Goal: Check status: Check status

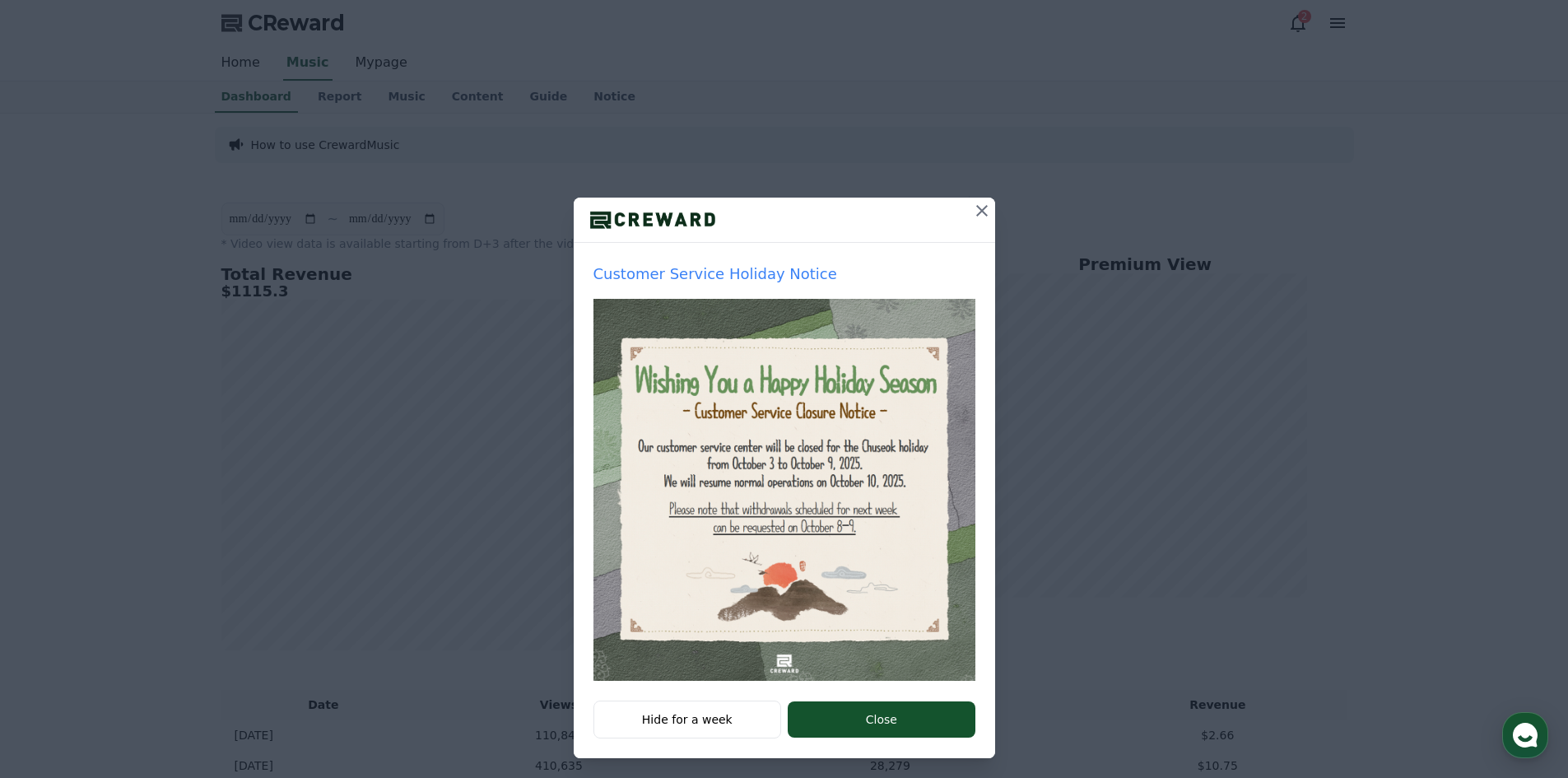
click at [814, 719] on button "Close" at bounding box center [881, 719] width 187 height 36
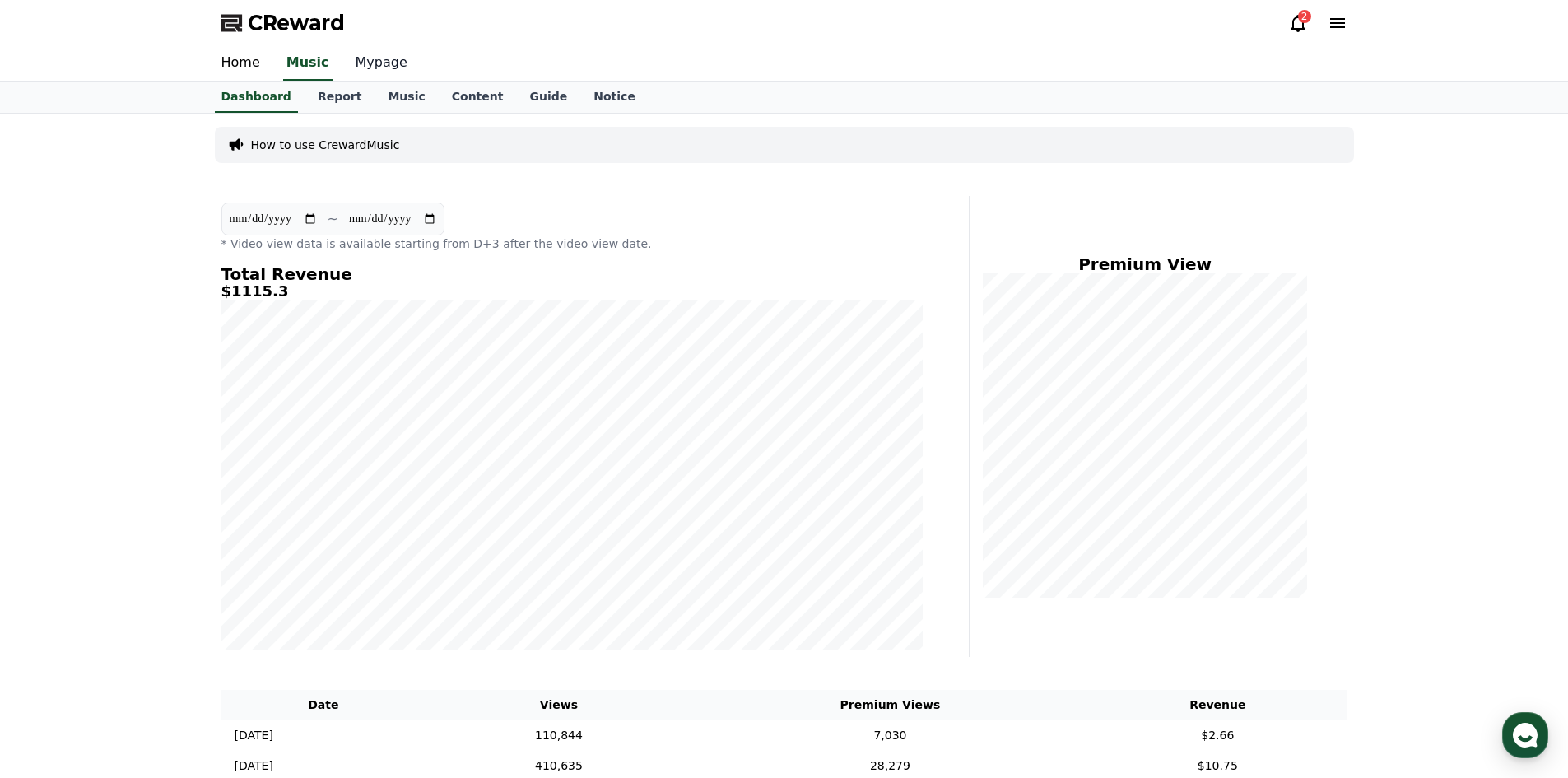
click at [384, 73] on link "Mypage" at bounding box center [381, 64] width 78 height 35
select select "**********"
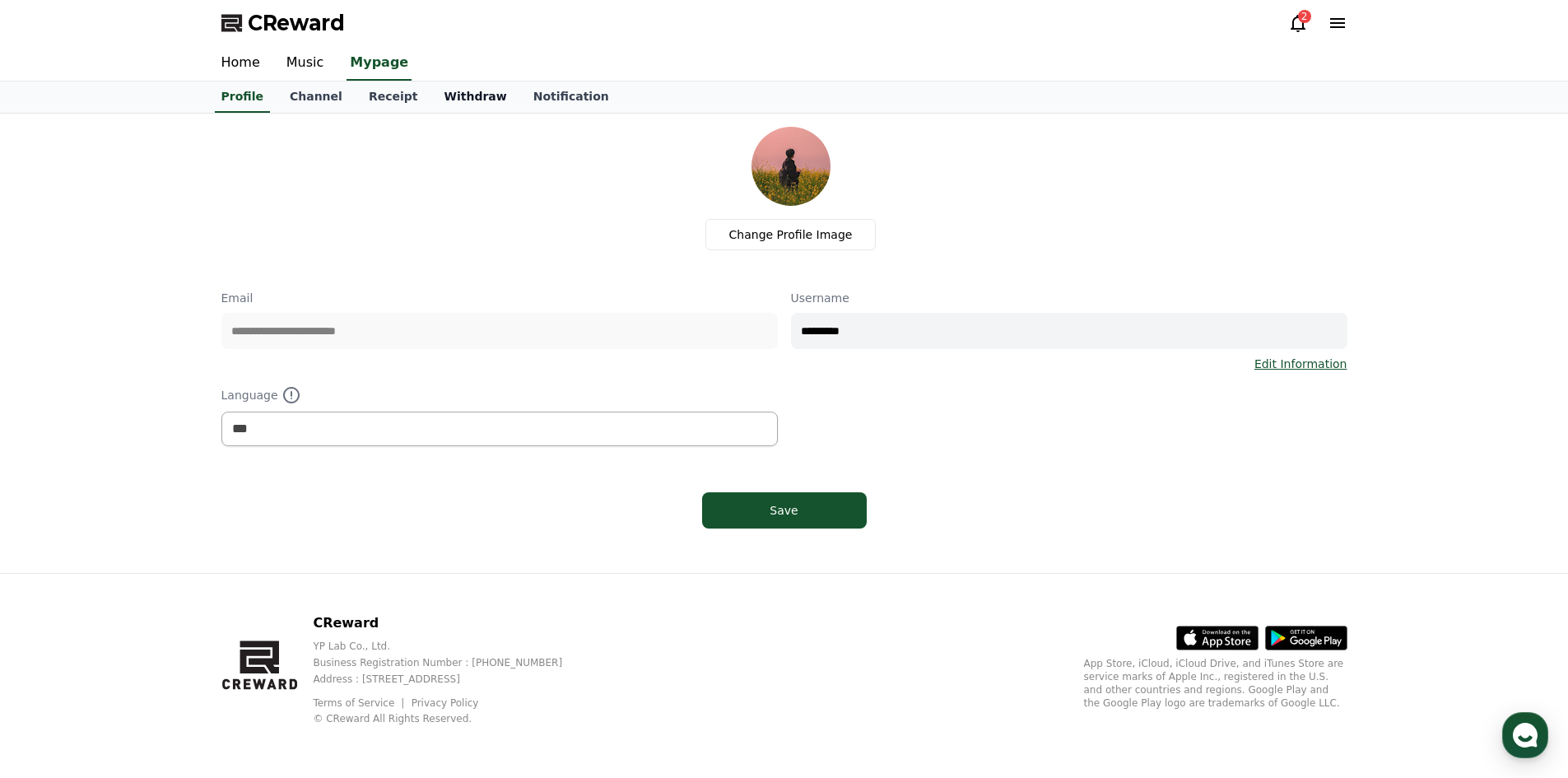
click at [431, 99] on link "Withdraw" at bounding box center [475, 98] width 89 height 31
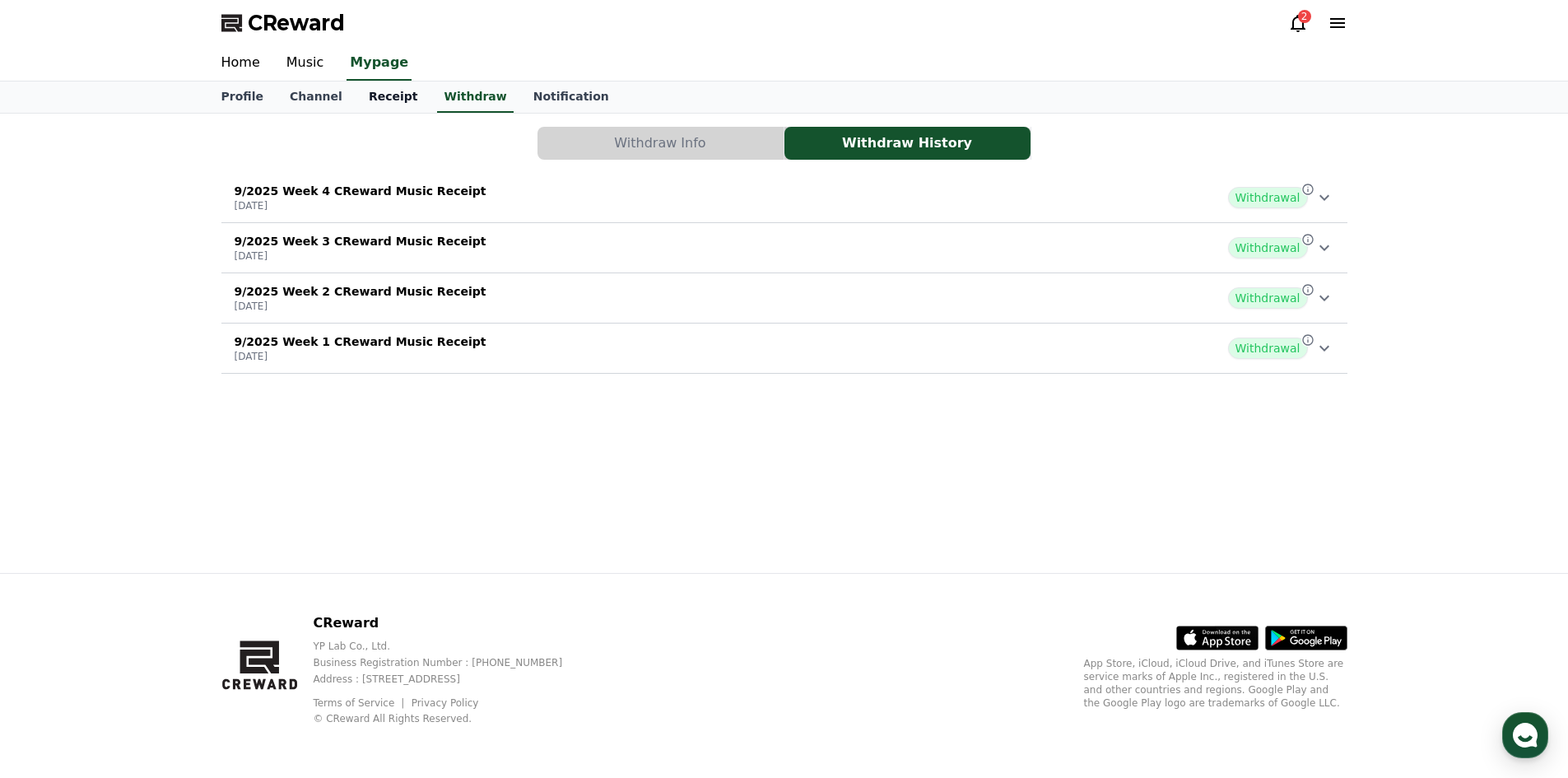
click at [362, 92] on link "Receipt" at bounding box center [393, 98] width 75 height 31
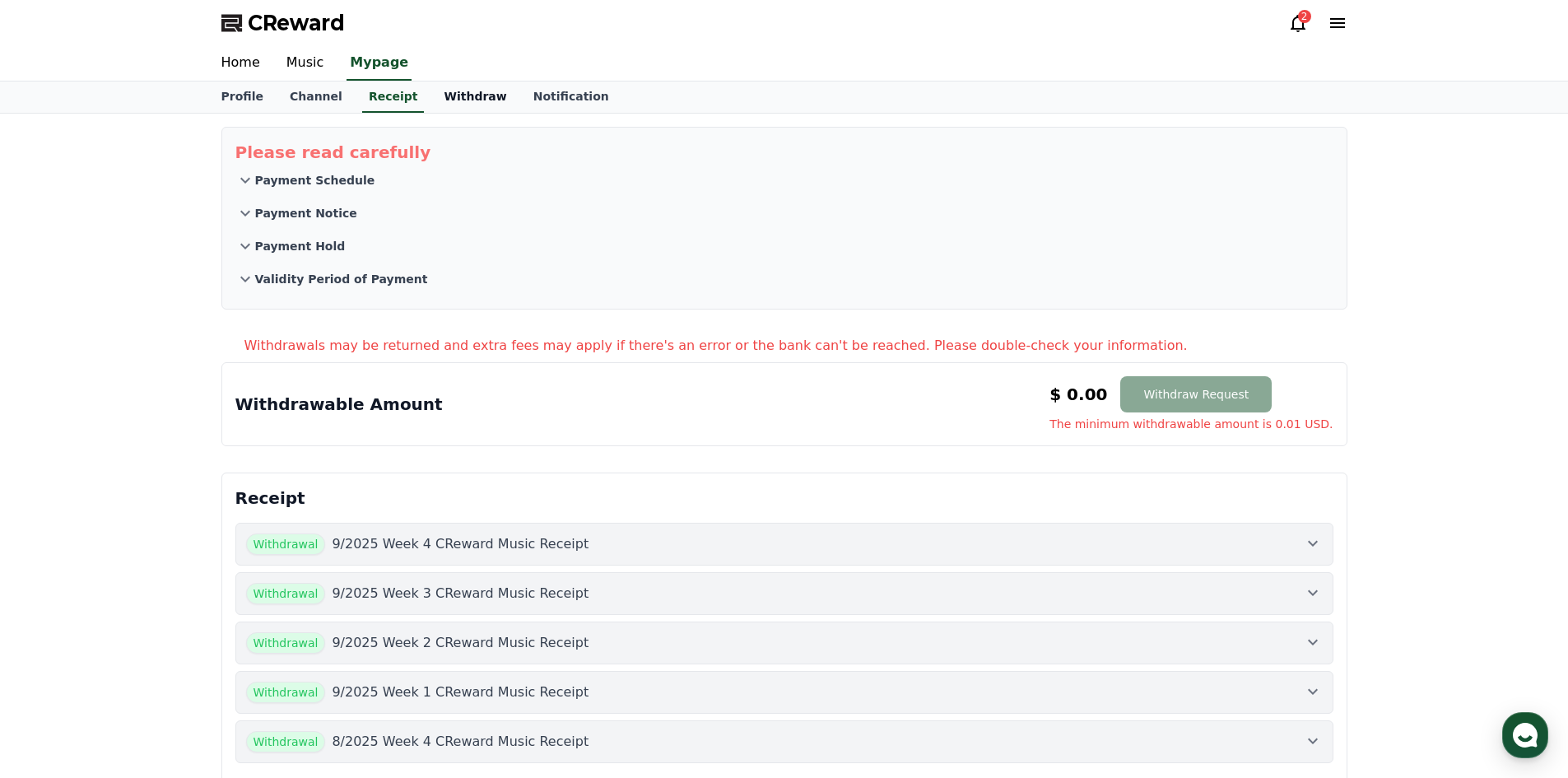
click at [431, 99] on link "Withdraw" at bounding box center [475, 98] width 89 height 31
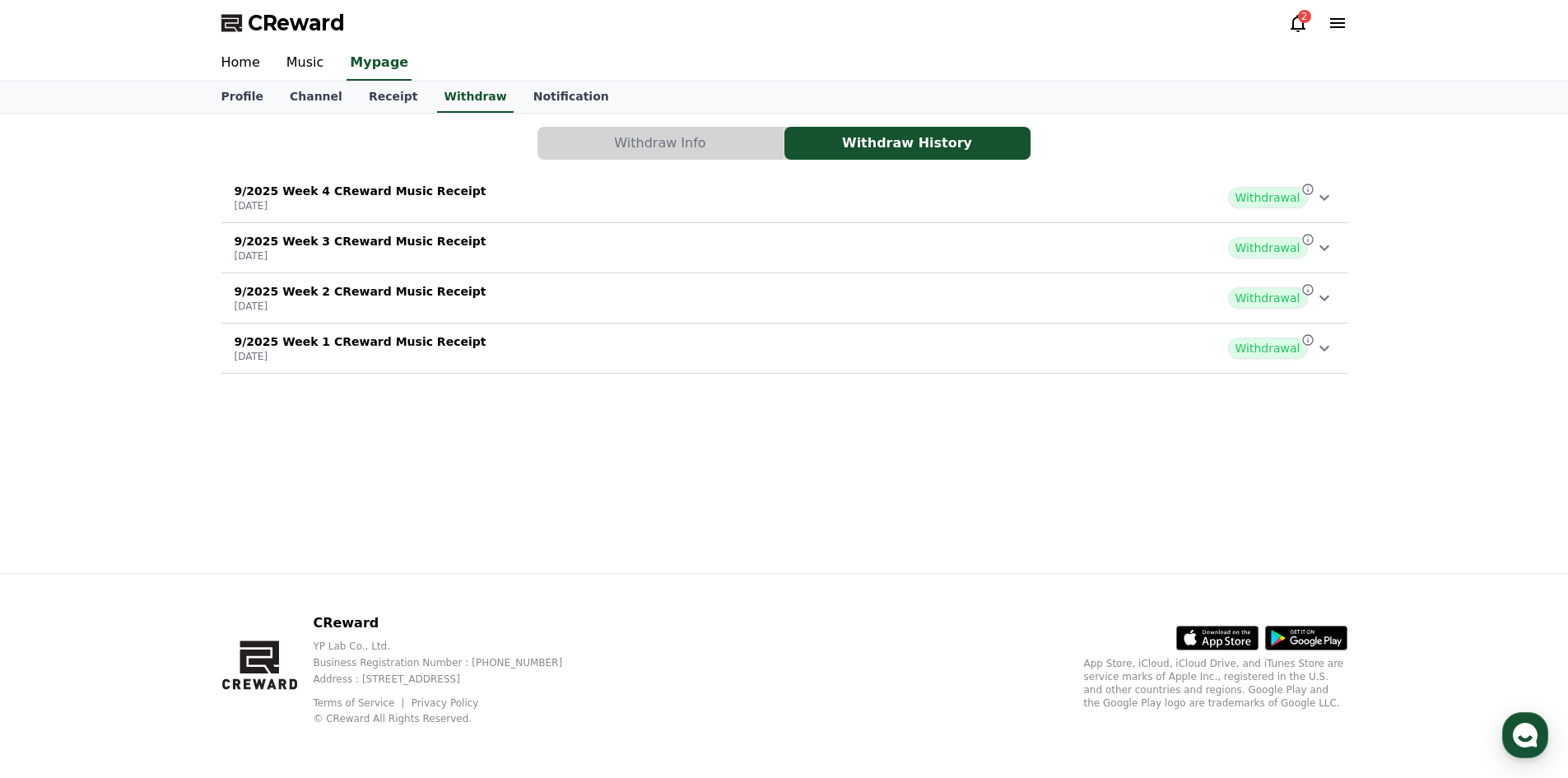
click at [733, 234] on div "9/2025 Week 3 CReward Music Receipt [DATE] Withdrawal" at bounding box center [785, 248] width 1126 height 43
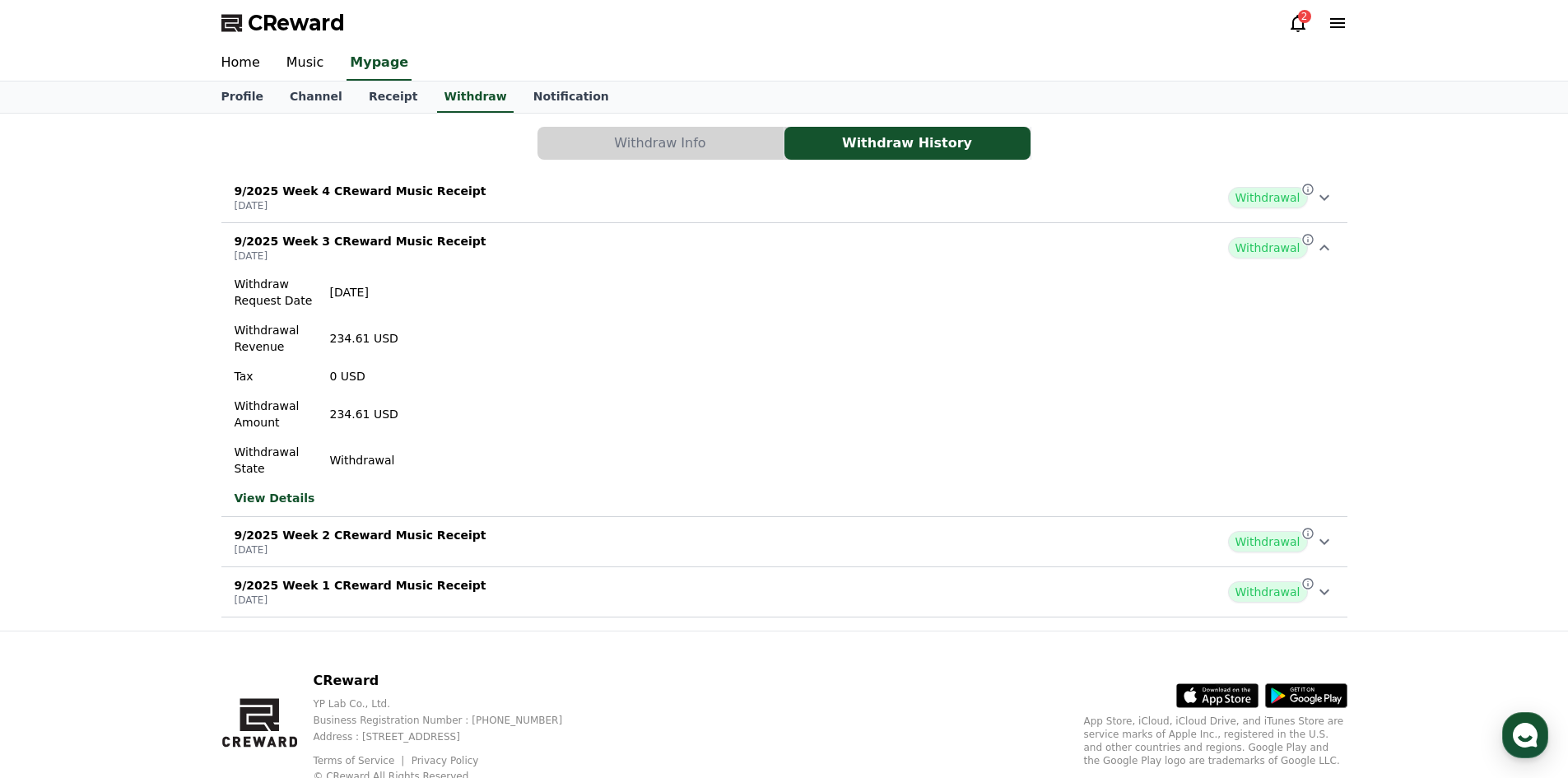
click at [734, 219] on button "9/2025 Week 4 CReward Music Receipt [DATE] Withdrawal" at bounding box center [785, 198] width 1126 height 51
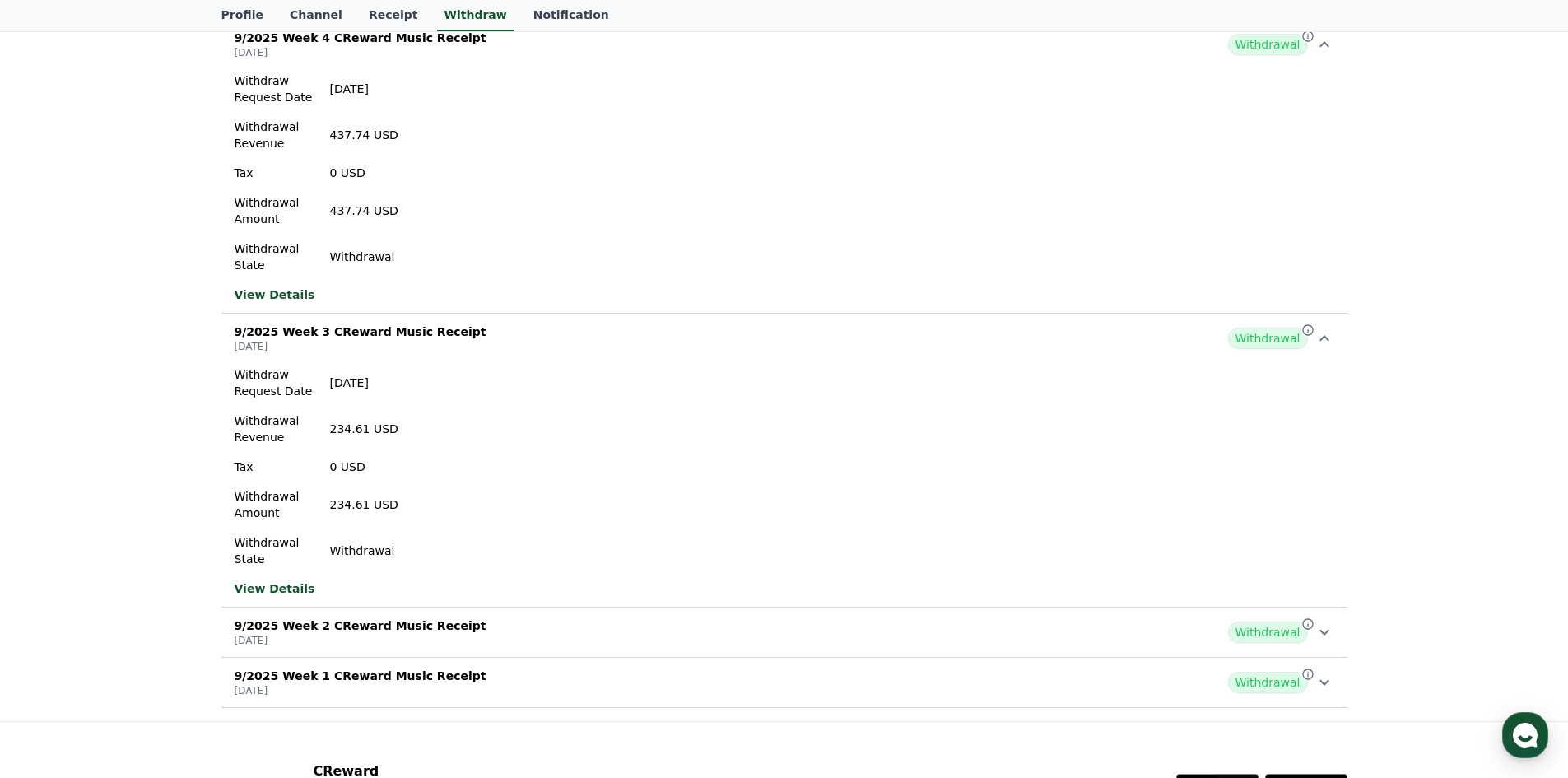
scroll to position [301, 0]
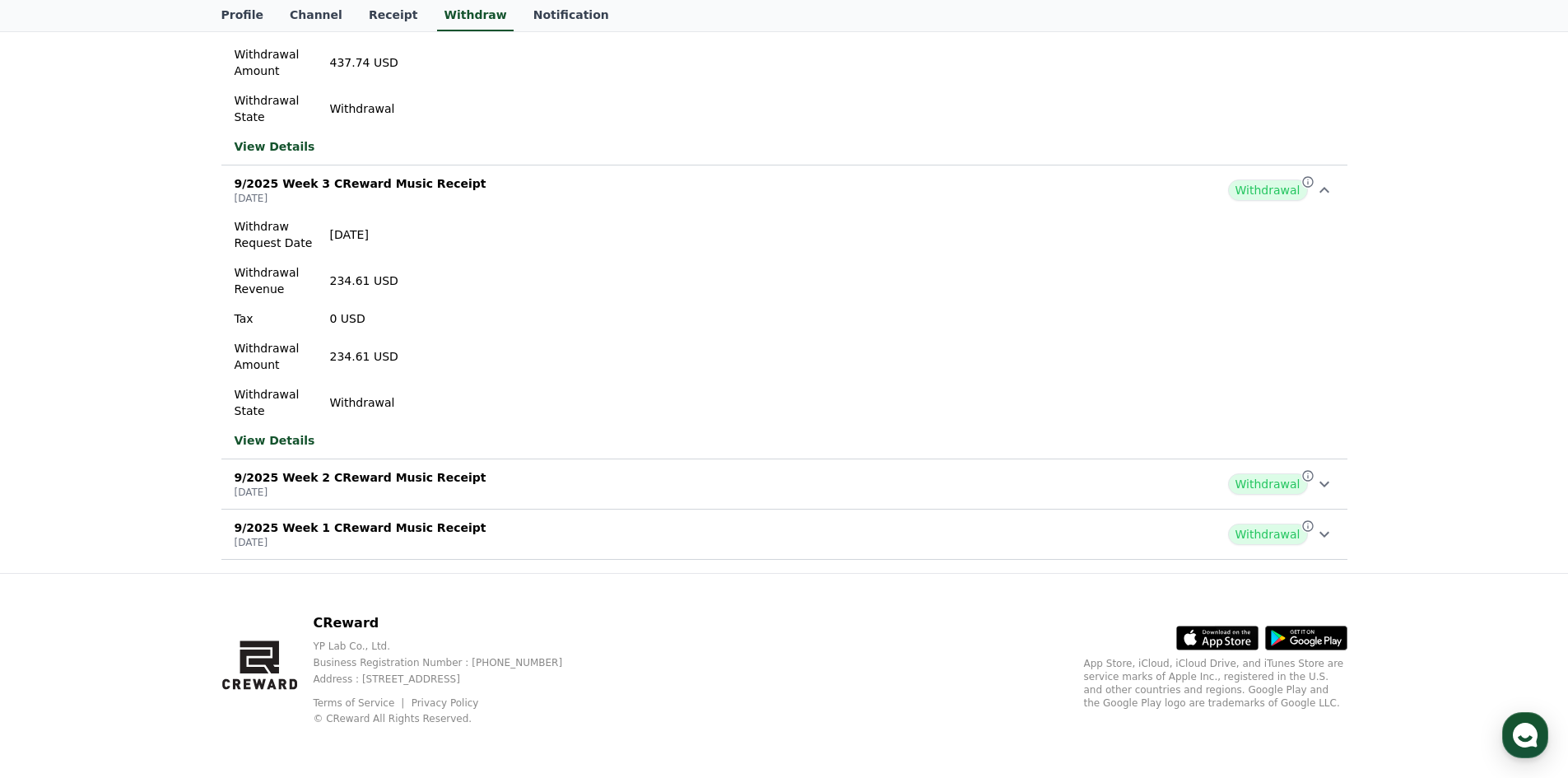
click at [468, 468] on div "9/2025 Week 2 CReward Music Receipt [DATE] Withdrawal" at bounding box center [785, 484] width 1126 height 43
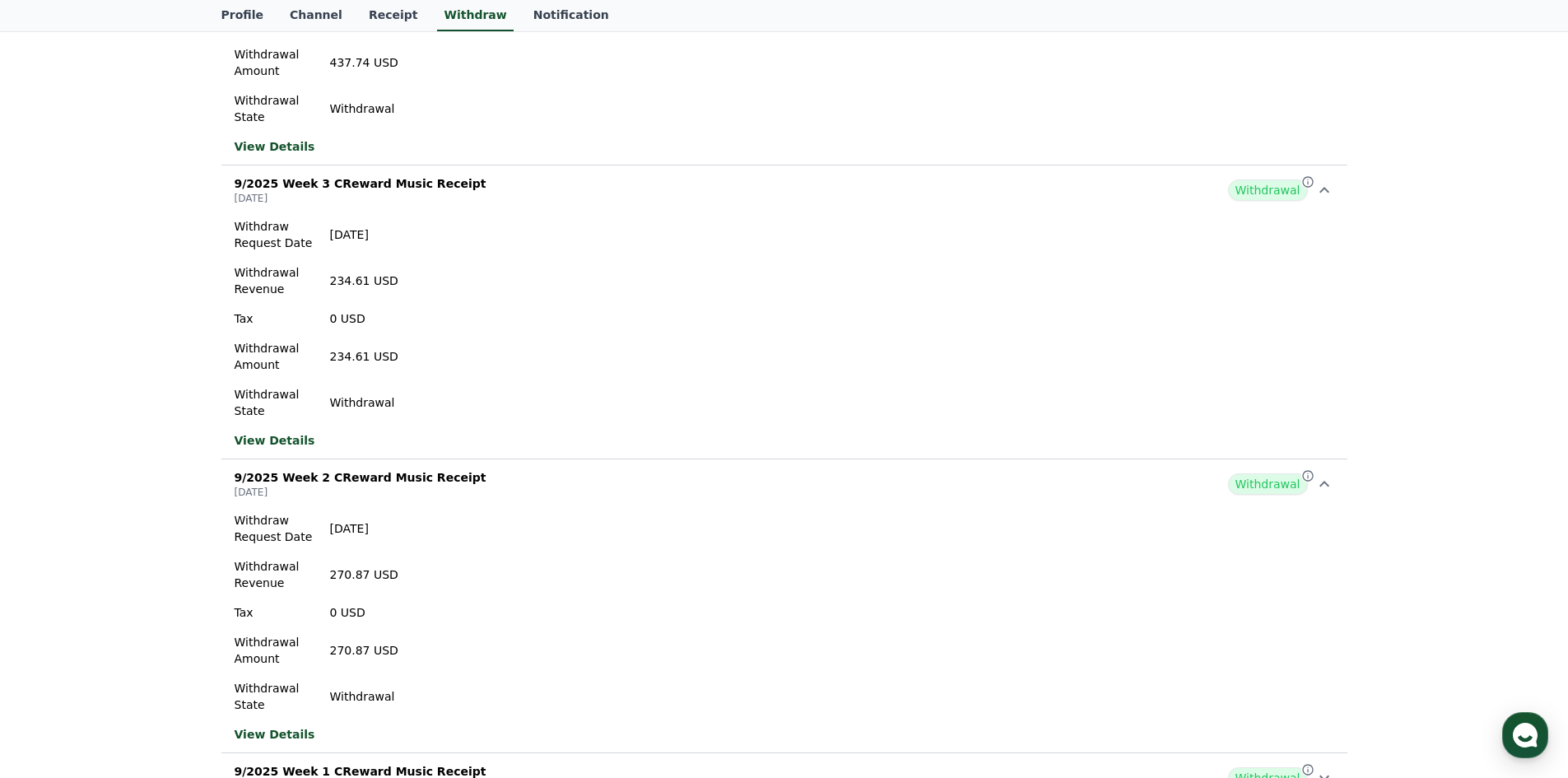
scroll to position [545, 0]
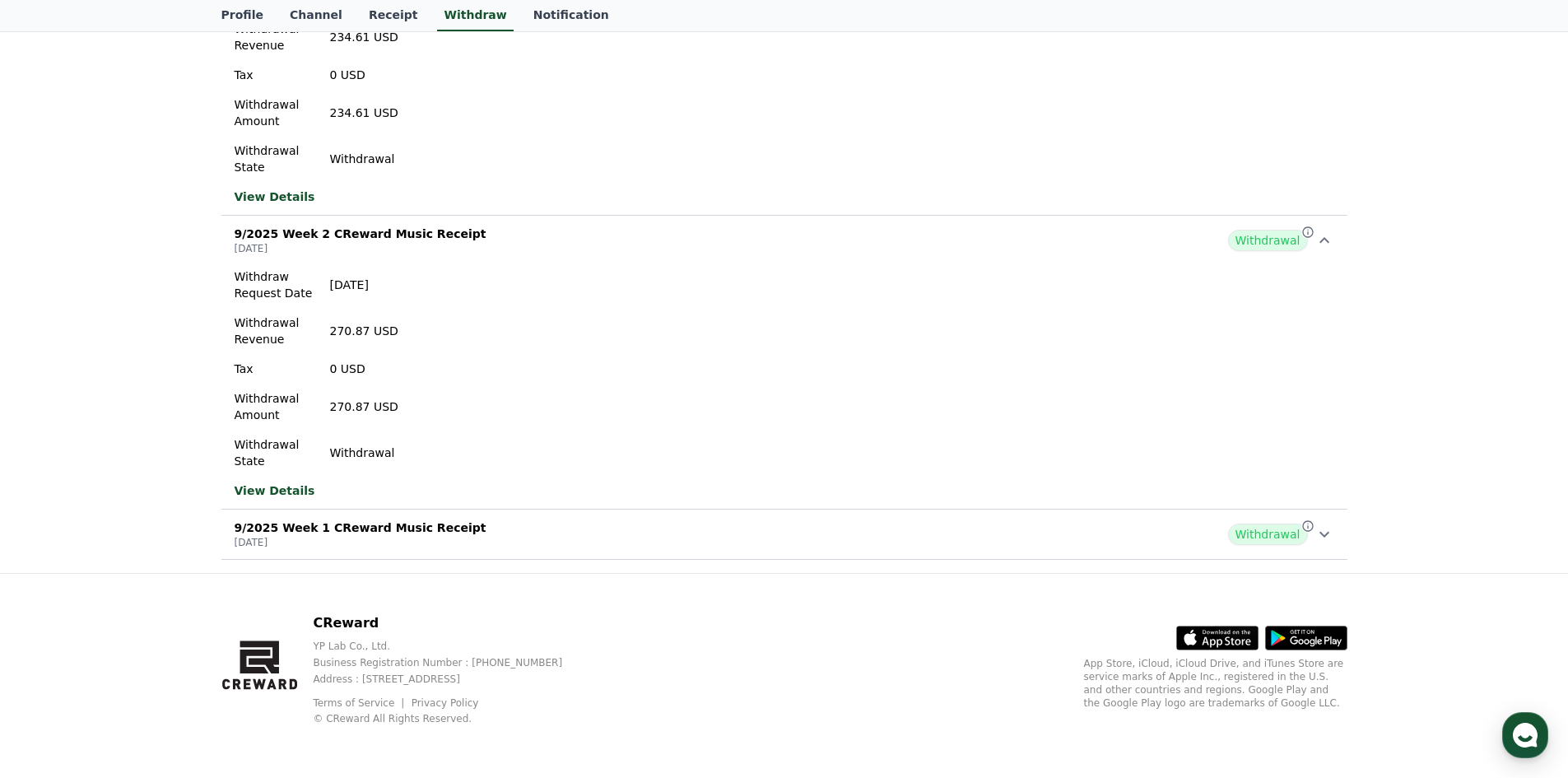
click at [448, 549] on div "9/2025 Week 1 CReward Music Receipt [DATE] Withdrawal" at bounding box center [785, 534] width 1126 height 43
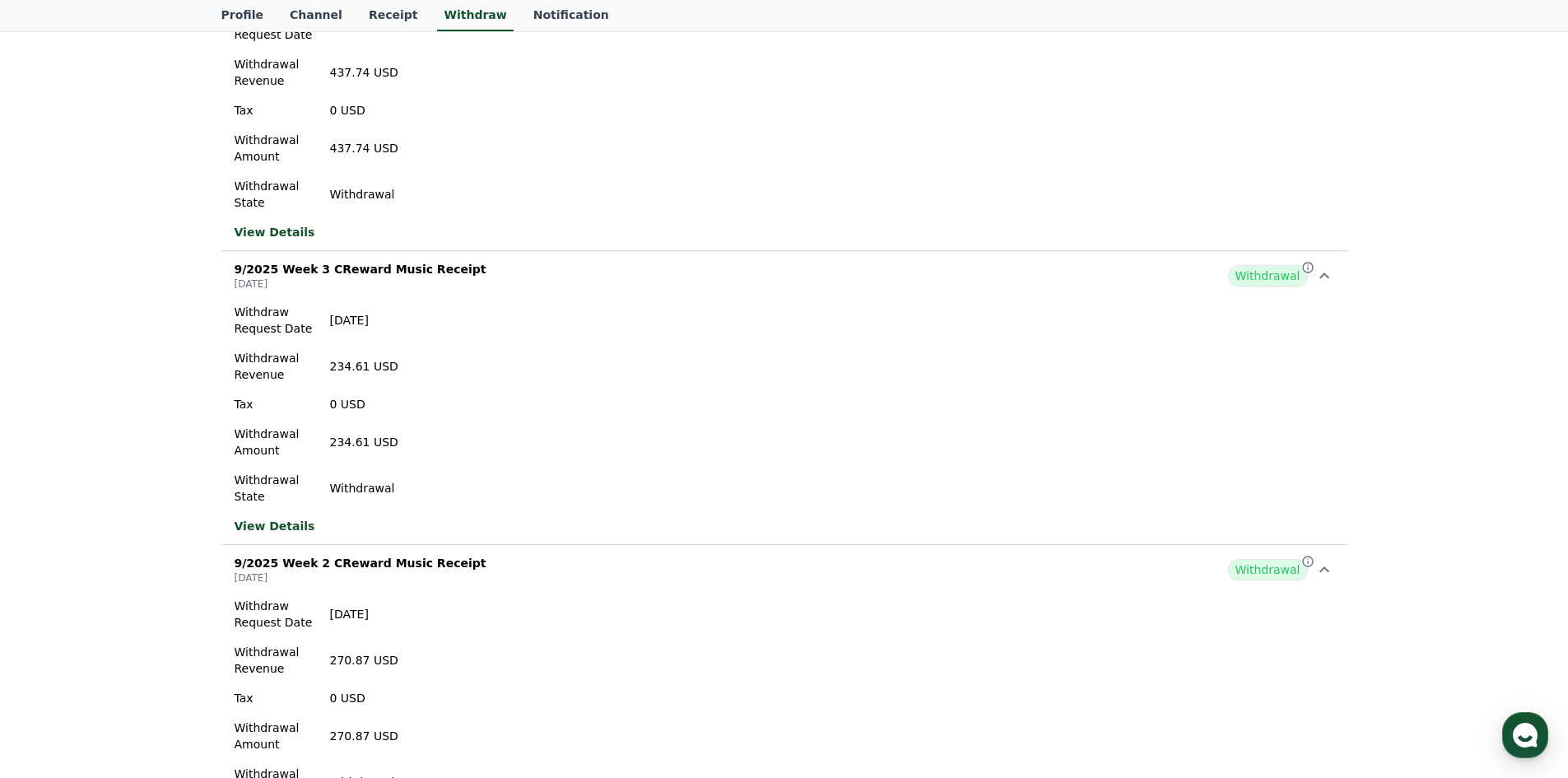
scroll to position [0, 0]
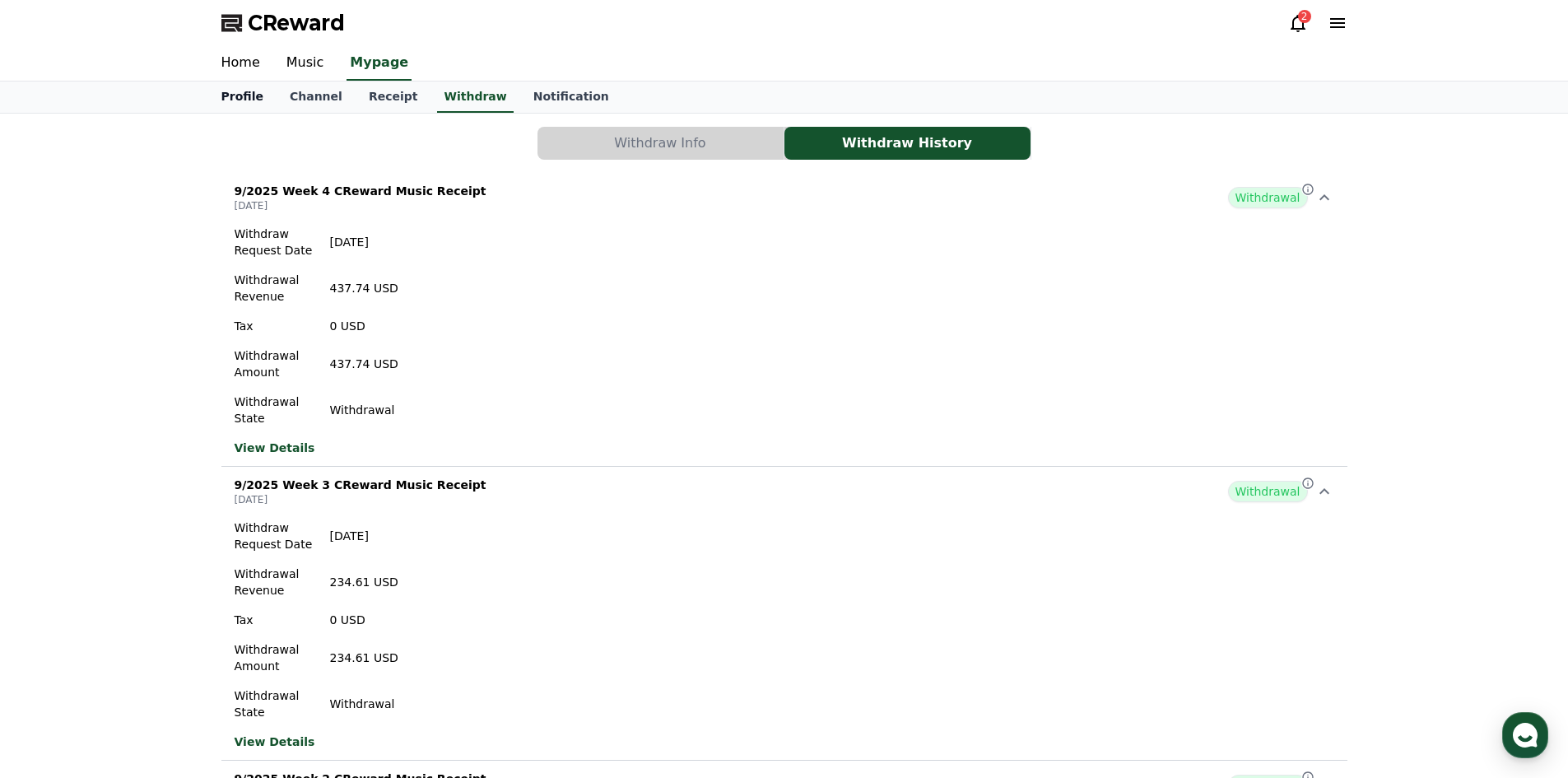
click at [246, 93] on link "Profile" at bounding box center [242, 98] width 68 height 31
select select "**********"
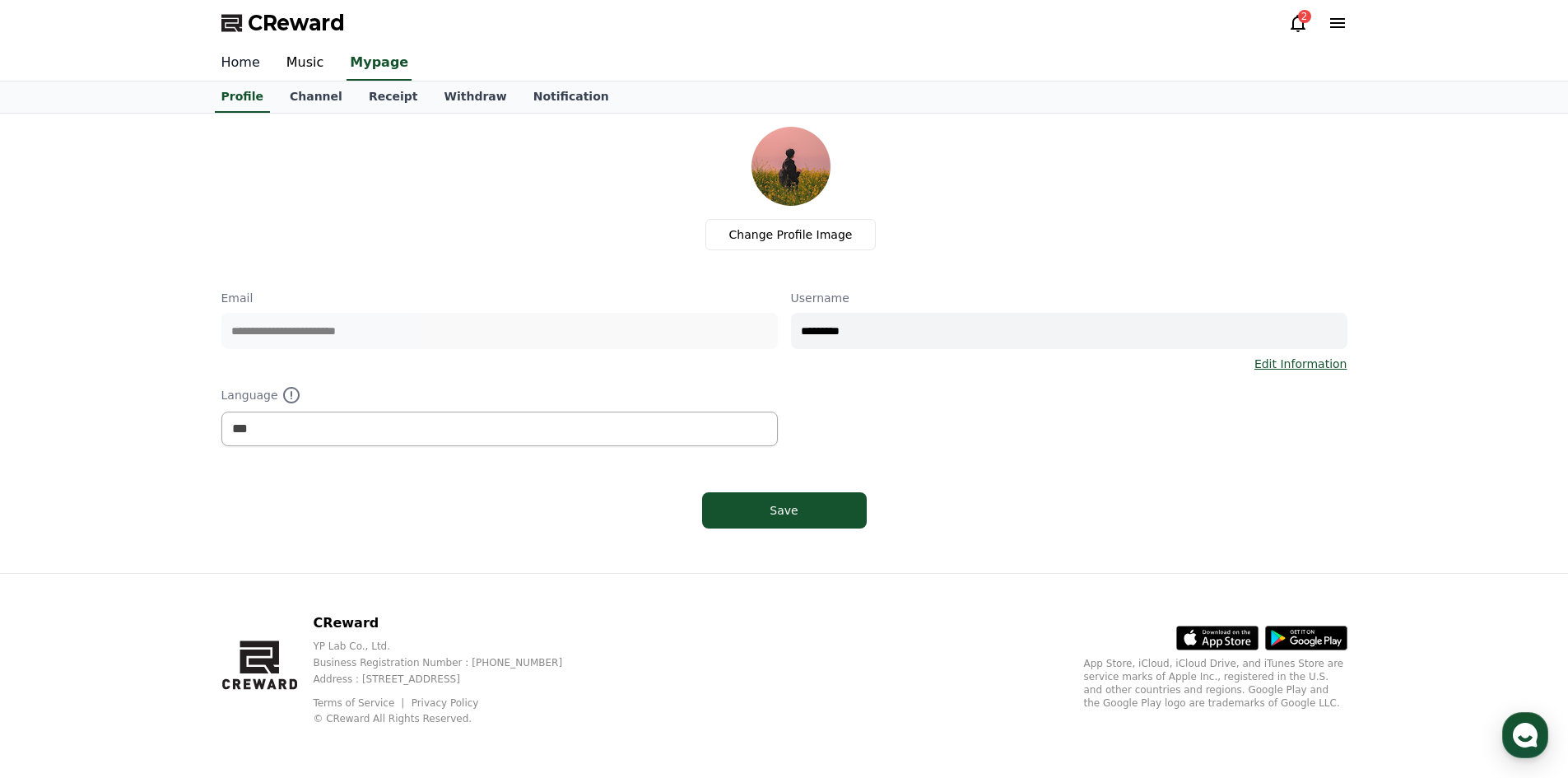
click at [248, 69] on link "Home" at bounding box center [240, 64] width 65 height 35
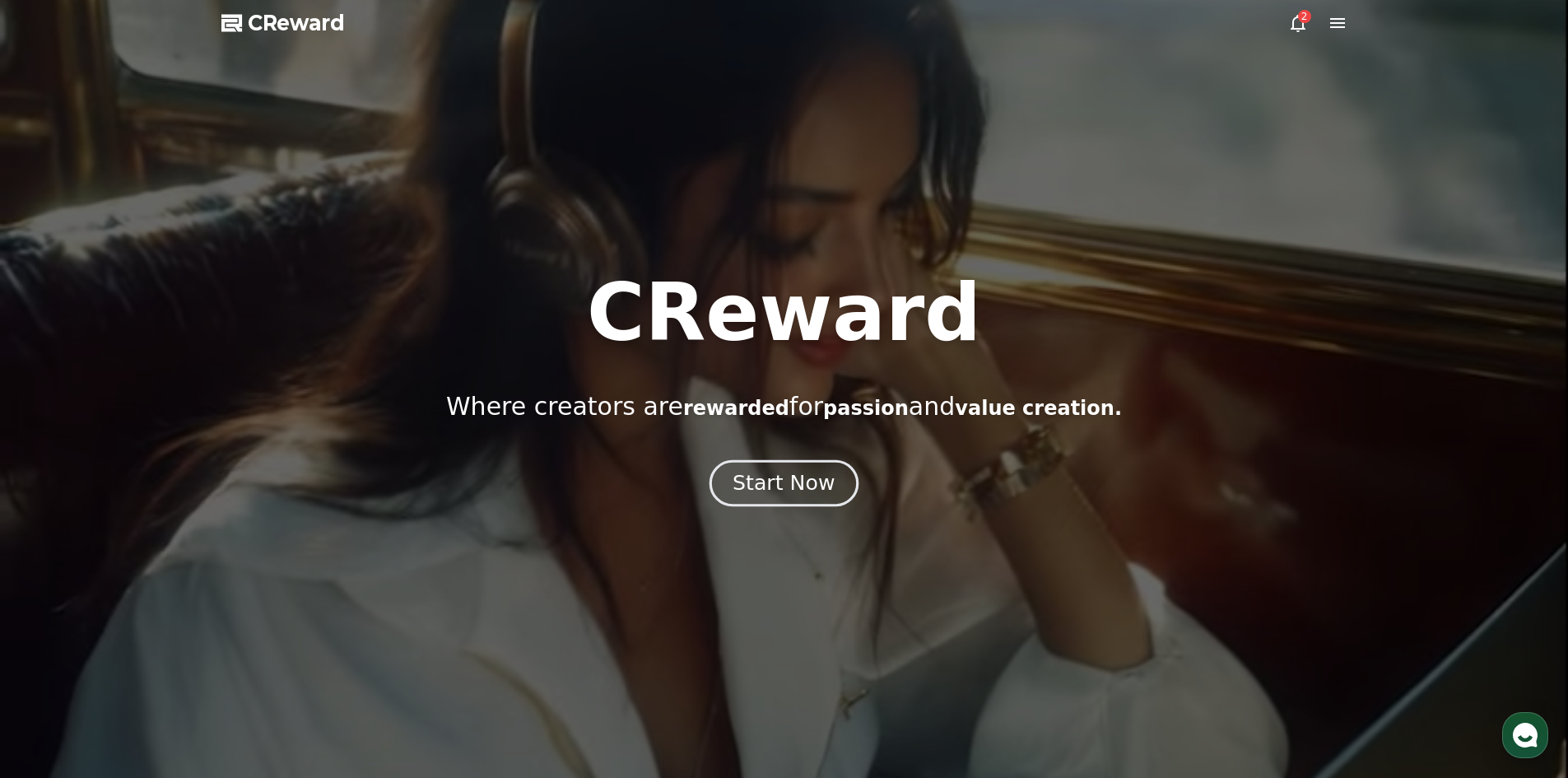
click at [778, 498] on button "Start Now" at bounding box center [784, 482] width 149 height 47
